Goal: Task Accomplishment & Management: Use online tool/utility

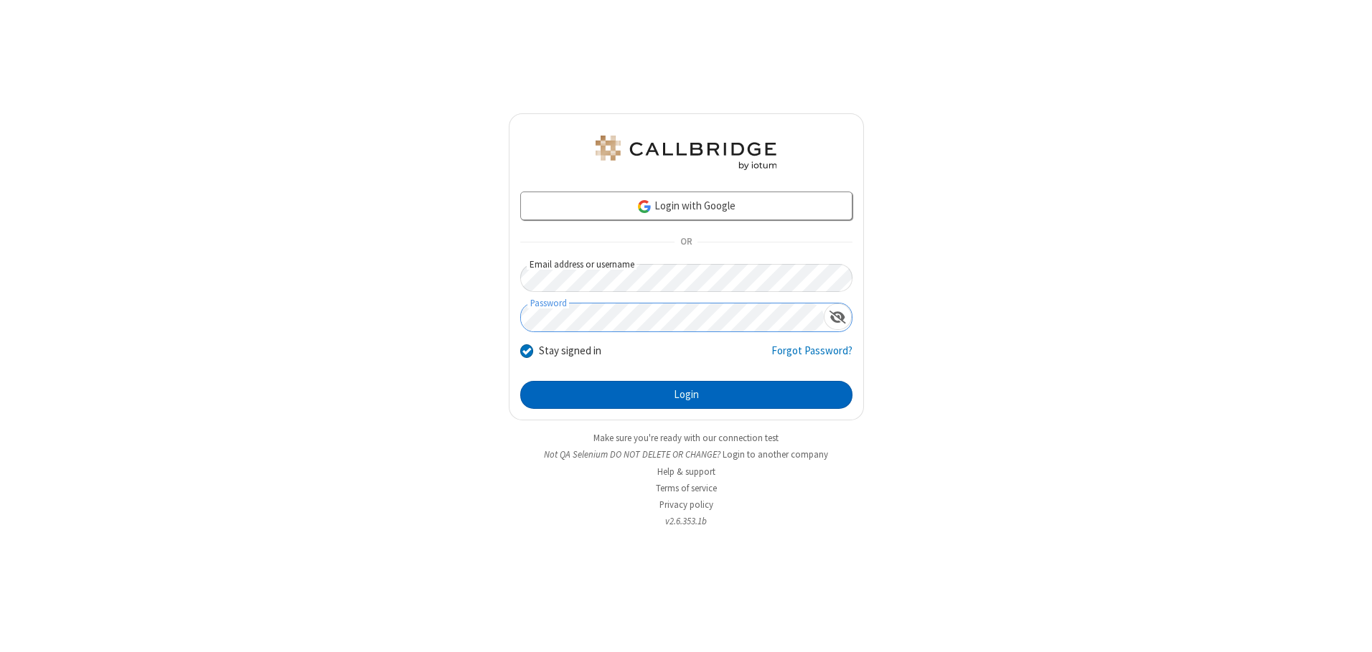
click at [686, 395] on button "Login" at bounding box center [686, 395] width 332 height 29
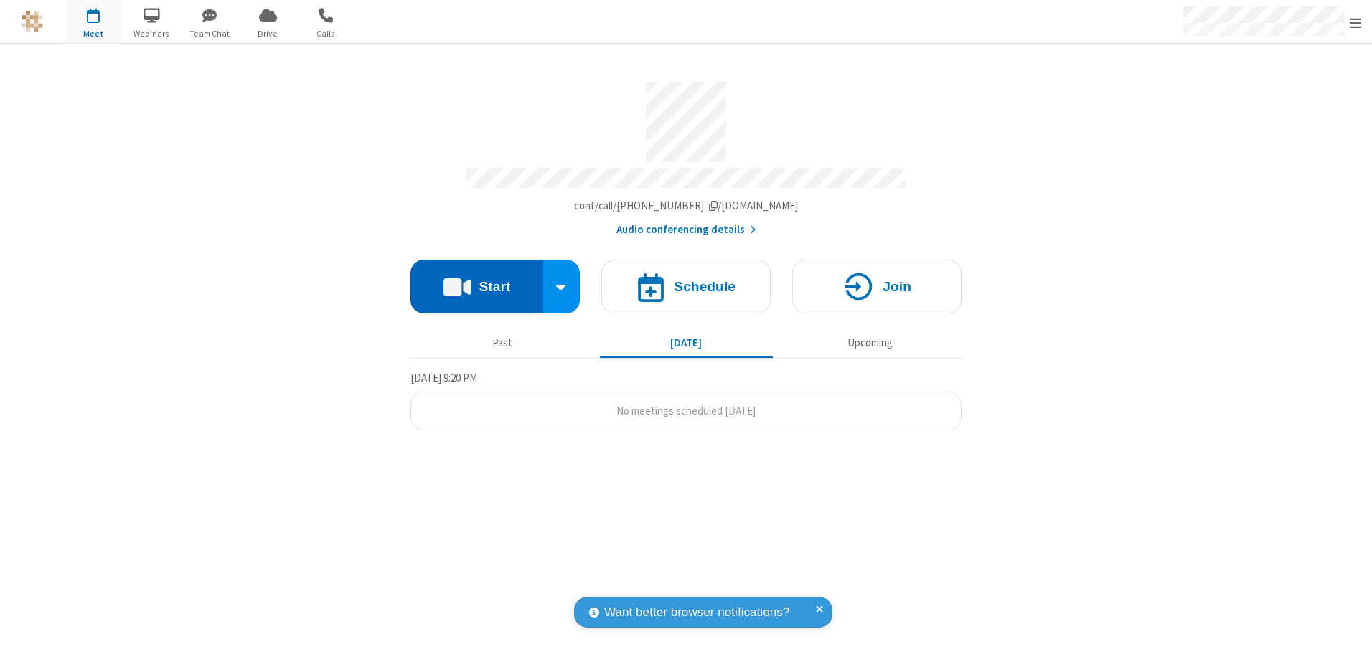
click at [476, 281] on button "Start" at bounding box center [476, 287] width 133 height 54
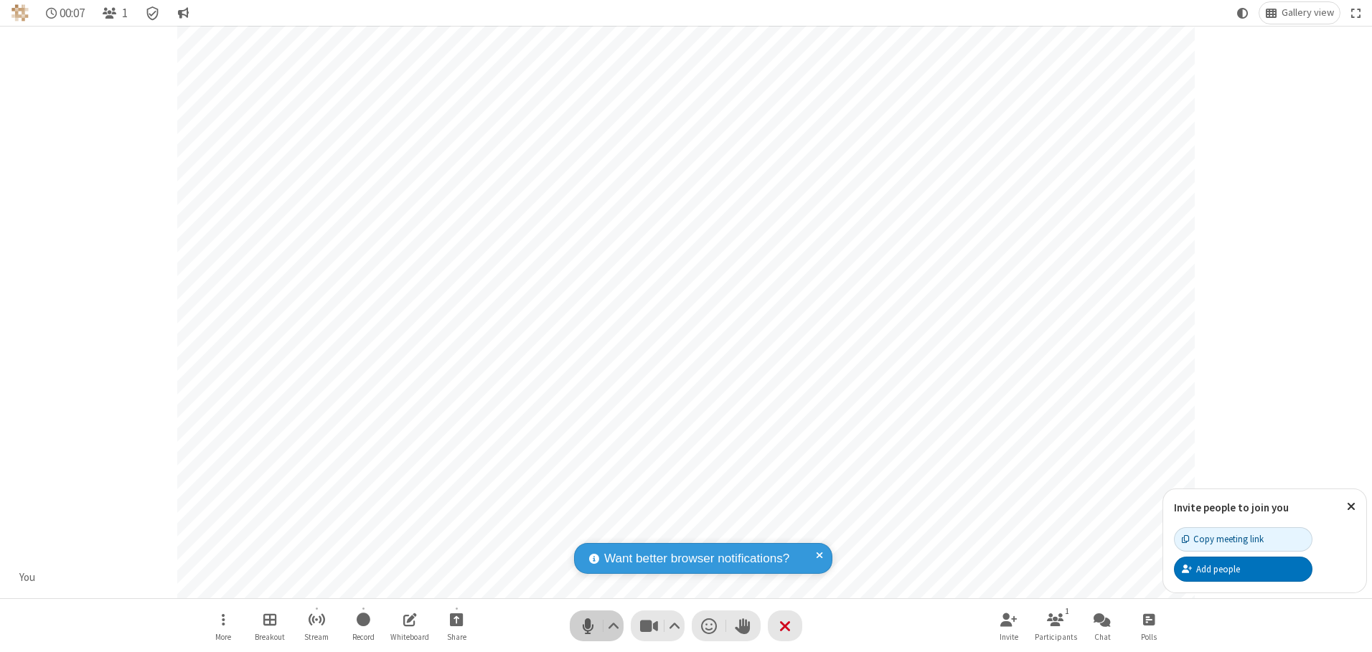
click at [587, 626] on span "Mute (Alt+A)" at bounding box center [588, 625] width 22 height 21
click at [587, 626] on span "Unmute (Alt+A)" at bounding box center [588, 625] width 22 height 21
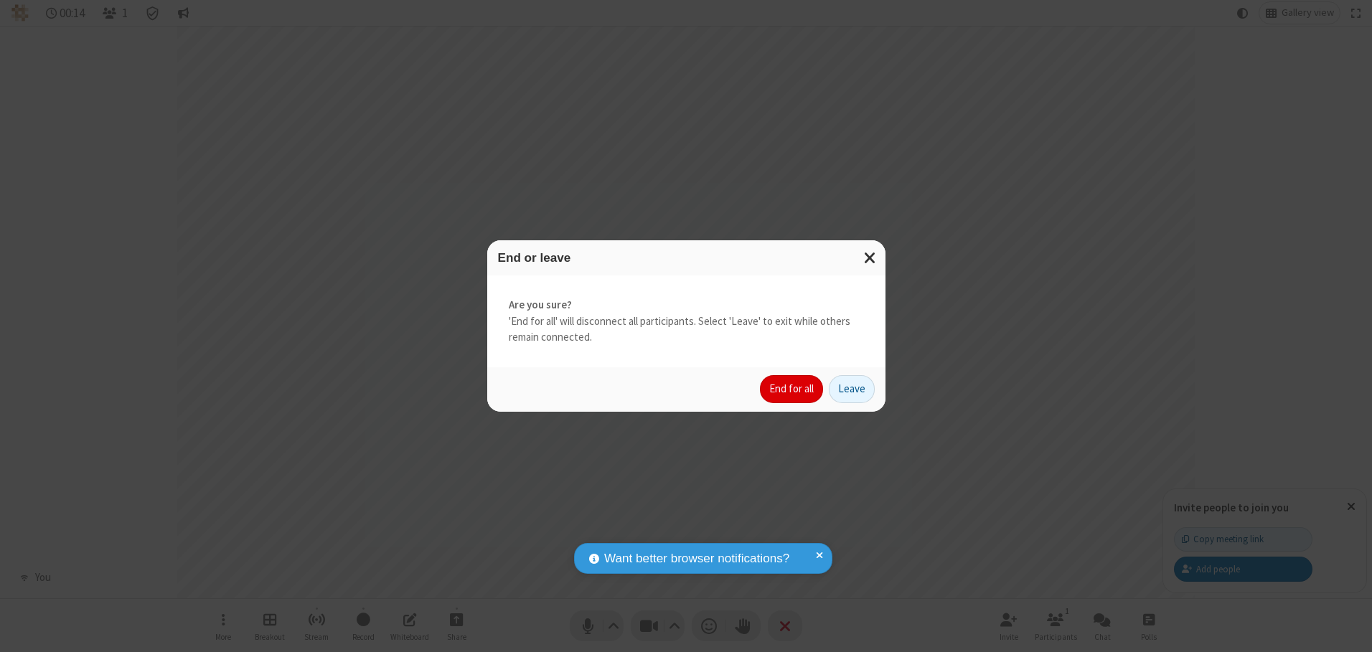
click at [792, 389] on button "End for all" at bounding box center [791, 389] width 63 height 29
